Goal: Information Seeking & Learning: Learn about a topic

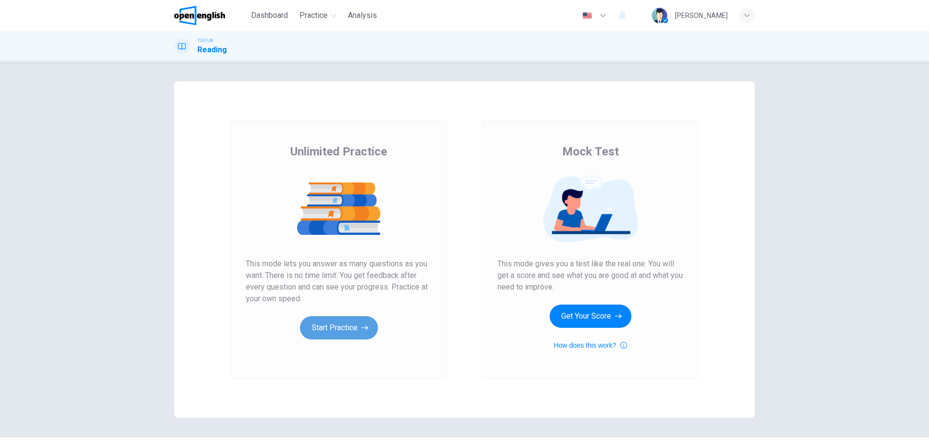
click at [351, 330] on button "Start Practice" at bounding box center [339, 327] width 78 height 23
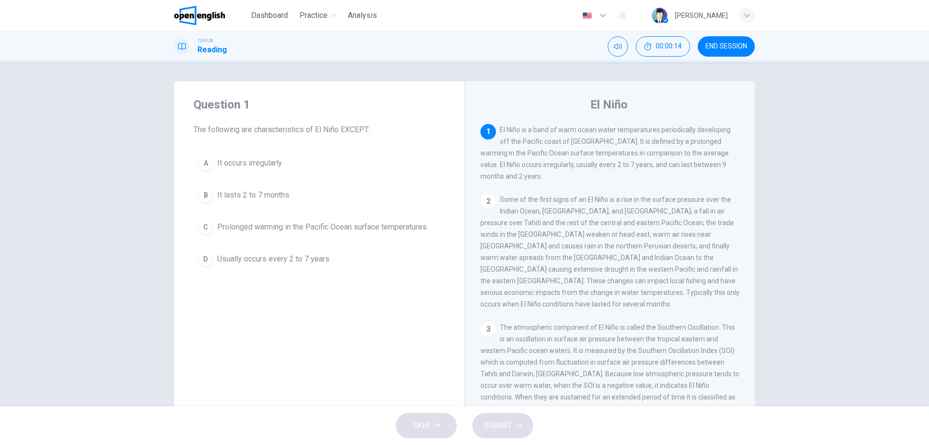
click at [633, 136] on div "1 El Niño is a band of warm ocean water temperatures periodically developing of…" at bounding box center [610, 153] width 259 height 58
click at [635, 150] on span "El Niño is a band of warm ocean water temperatures periodically developing off …" at bounding box center [606, 153] width 250 height 54
drag, startPoint x: 730, startPoint y: 47, endPoint x: 505, endPoint y: 49, distance: 225.0
click at [730, 47] on span "END SESSION" at bounding box center [727, 47] width 42 height 8
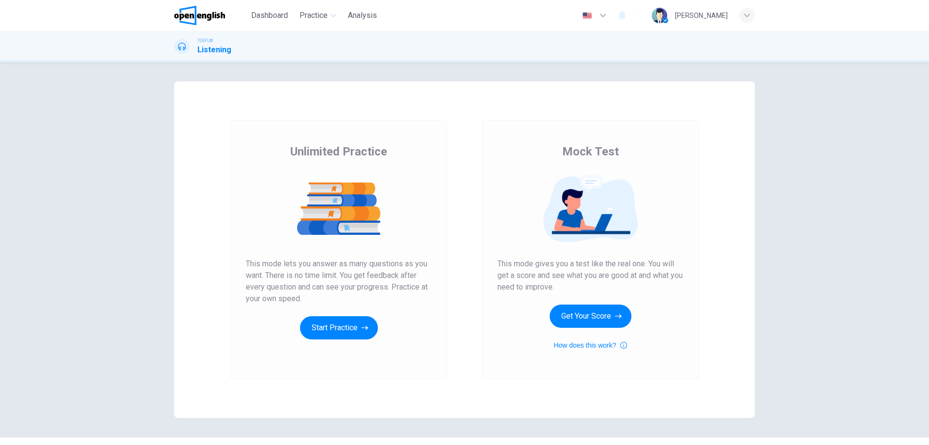
click at [332, 204] on img at bounding box center [339, 209] width 186 height 68
click at [331, 329] on button "Start Practice" at bounding box center [339, 327] width 78 height 23
